Goal: Information Seeking & Learning: Learn about a topic

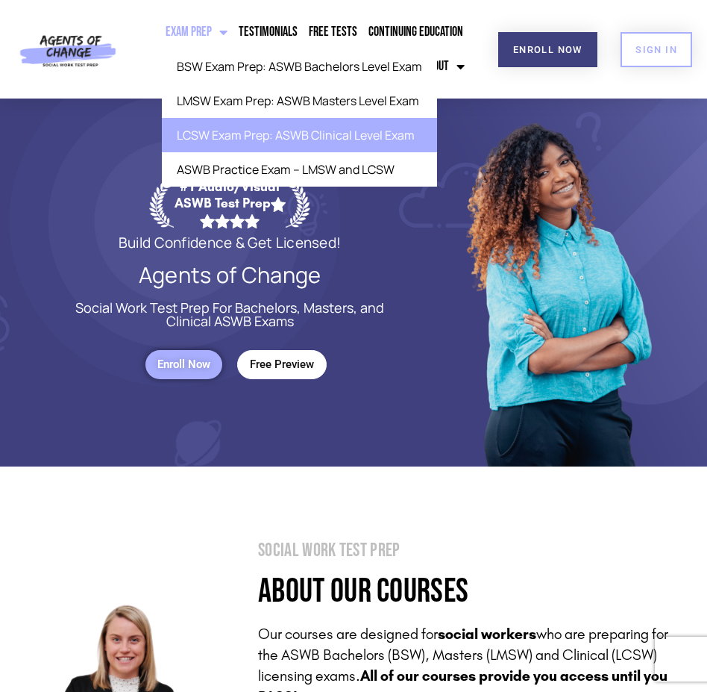
click at [192, 140] on link "LCSW Exam Prep: ASWB Clinical Level Exam" at bounding box center [299, 135] width 275 height 34
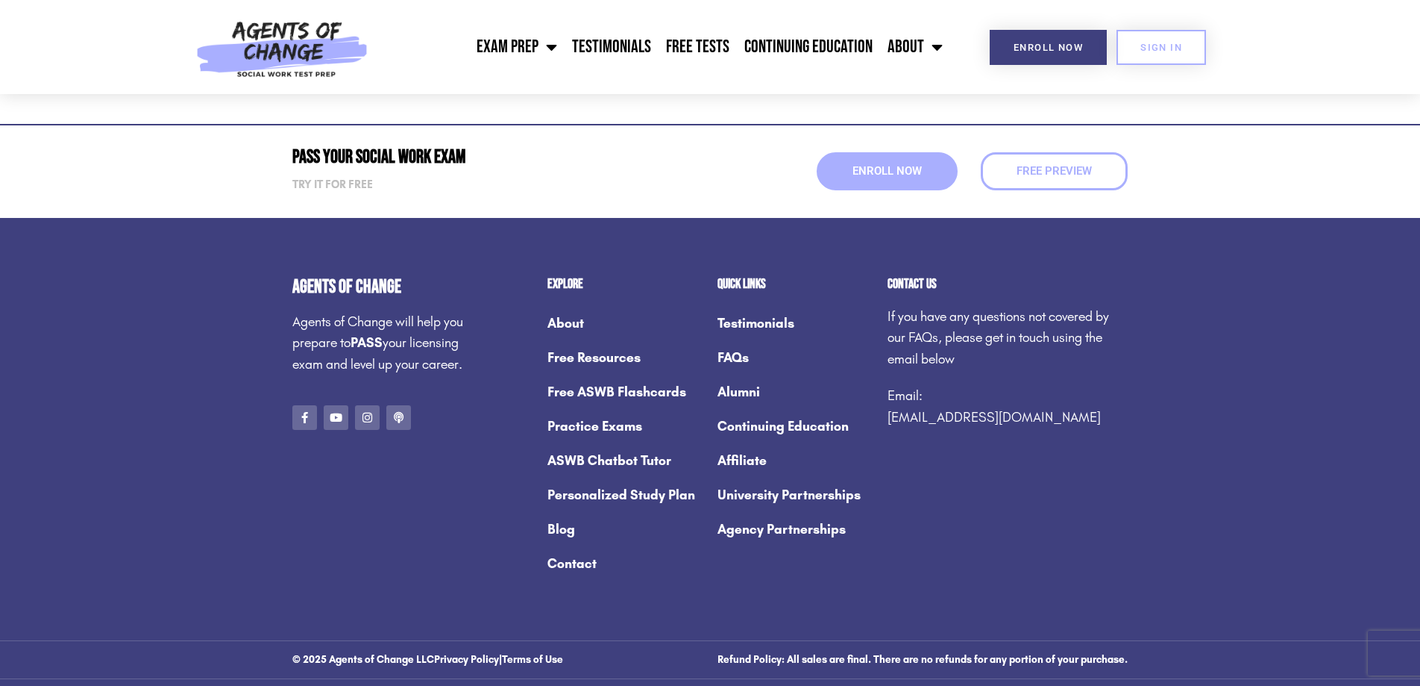
scroll to position [5601, 0]
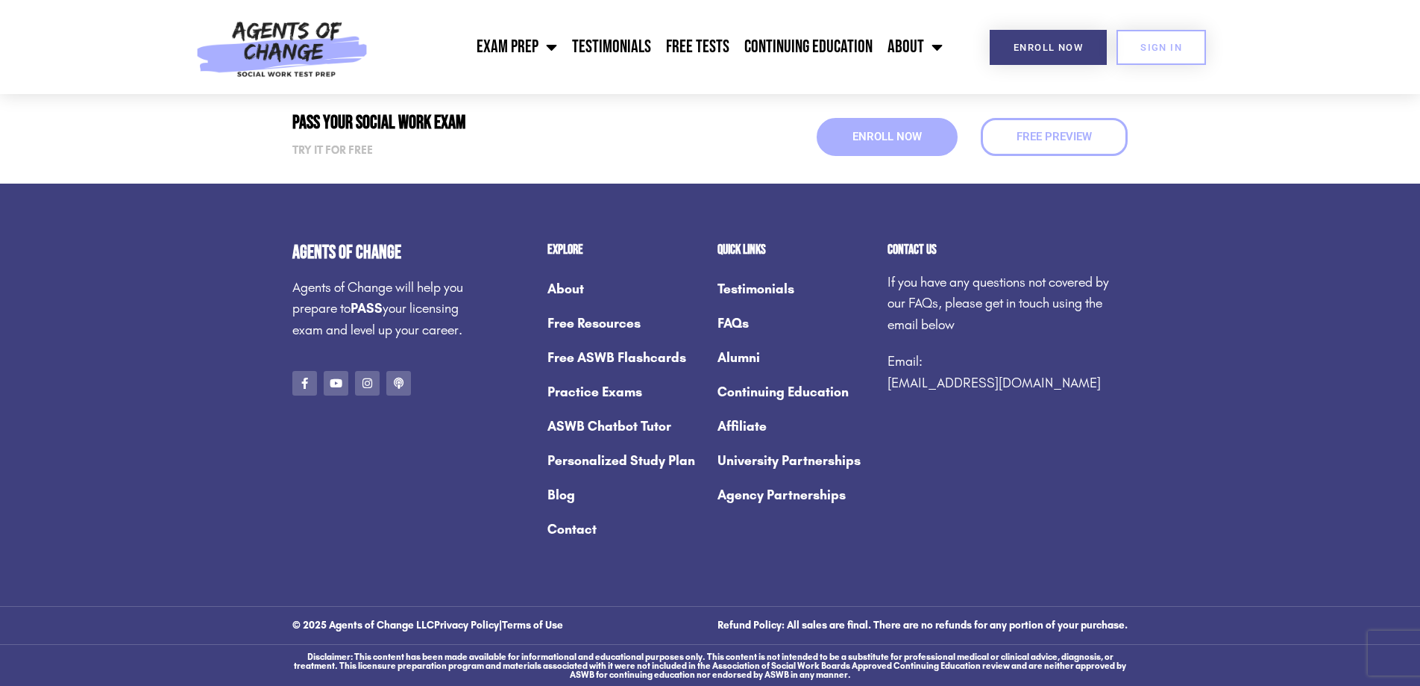
click at [706, 322] on link "FAQs" at bounding box center [795, 323] width 155 height 34
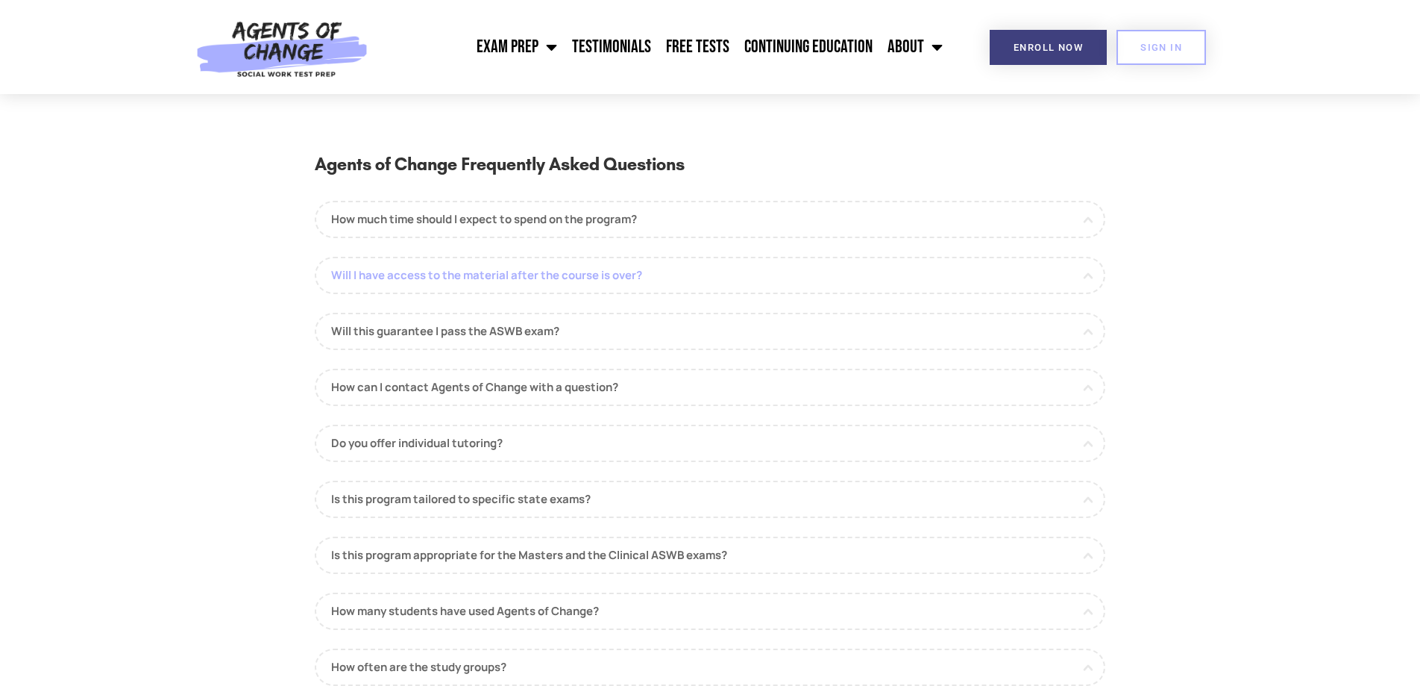
click at [377, 281] on link "Will I have access to the material after the course is over?" at bounding box center [710, 275] width 791 height 37
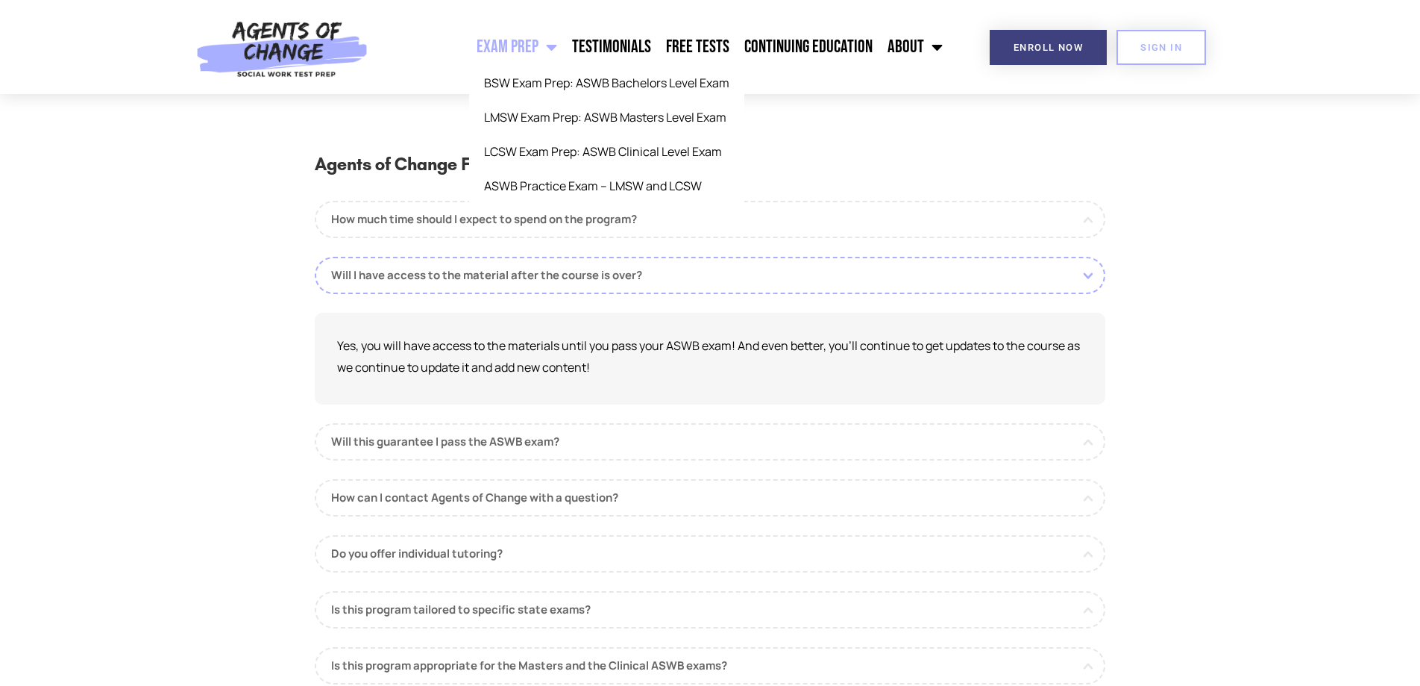
click at [514, 48] on link "Exam Prep" at bounding box center [516, 46] width 95 height 37
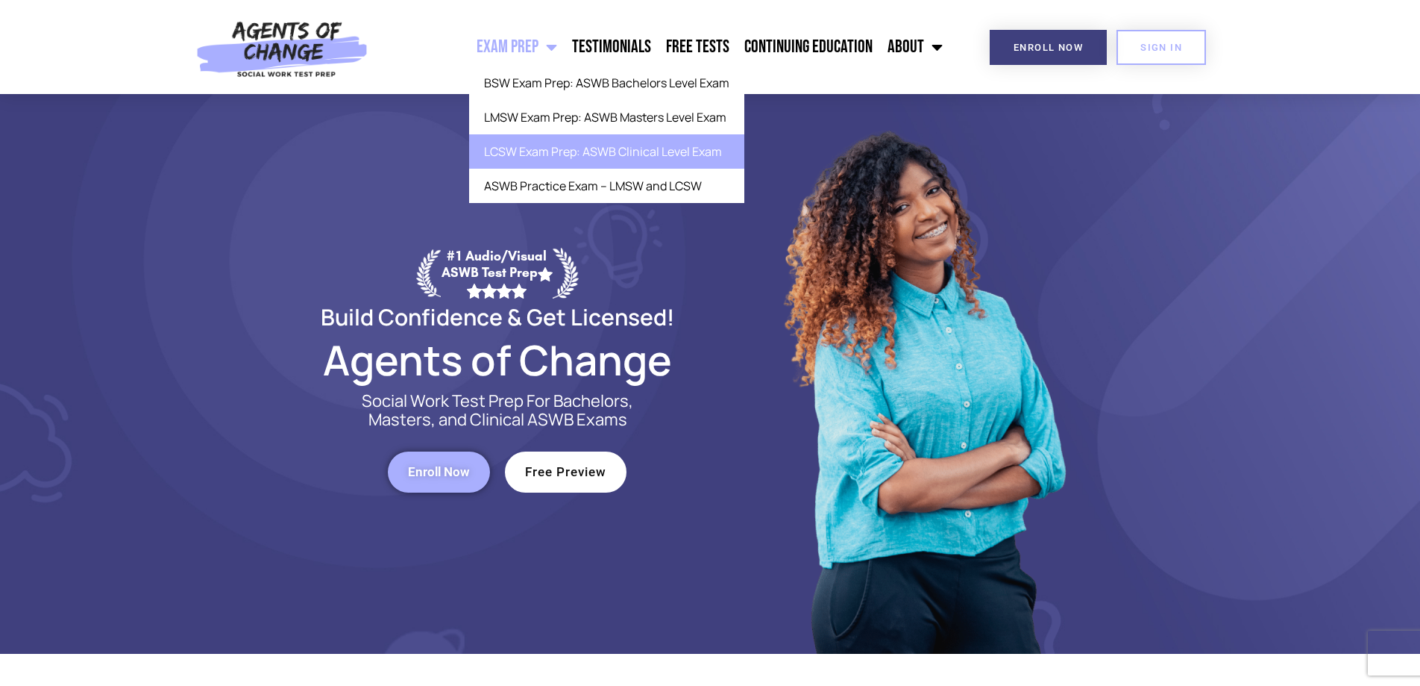
click at [522, 154] on link "LCSW Exam Prep: ASWB Clinical Level Exam" at bounding box center [606, 151] width 275 height 34
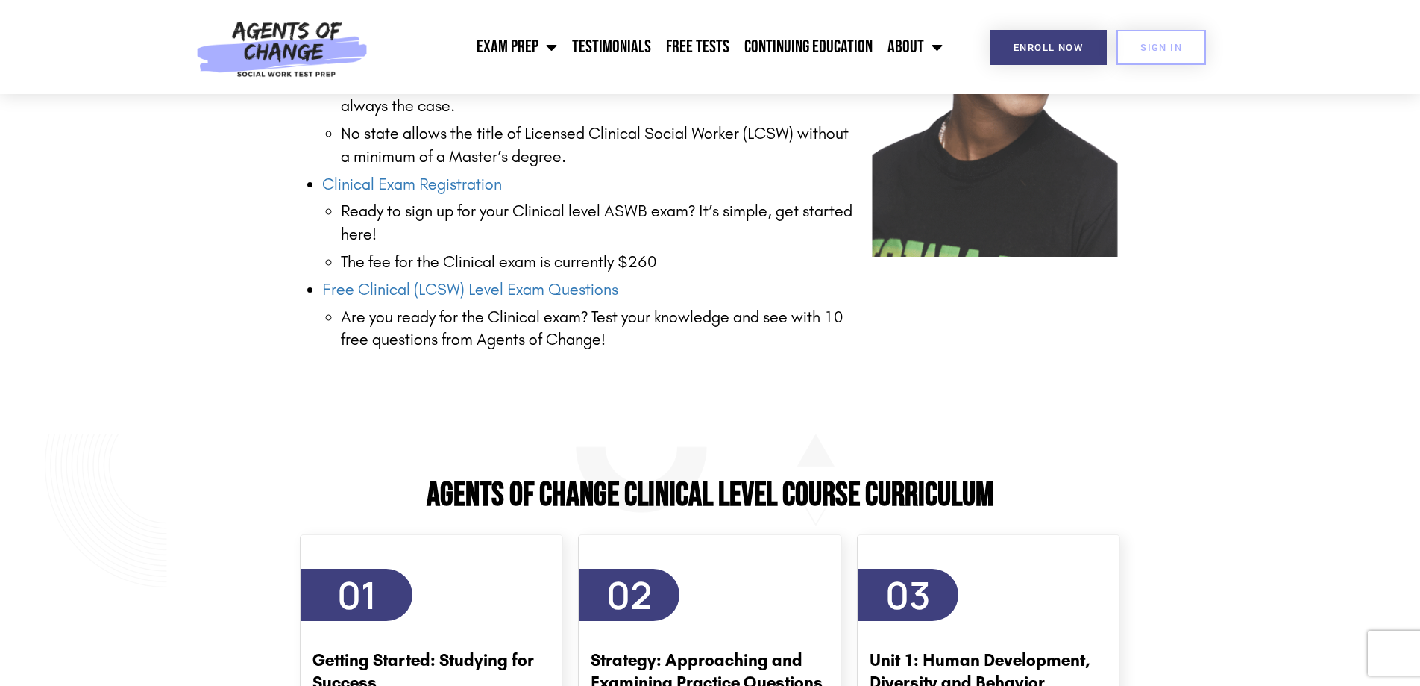
scroll to position [2144, 0]
